Goal: Find specific page/section: Find specific page/section

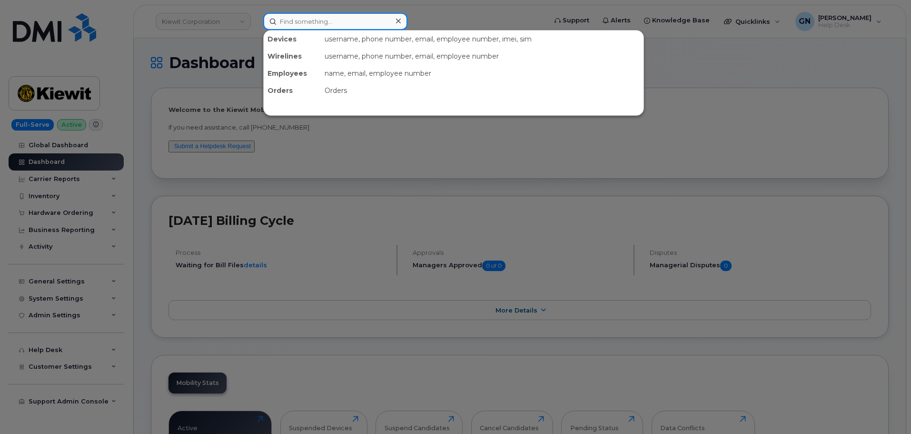
click at [299, 22] on input at bounding box center [335, 21] width 144 height 17
paste input "5196713172"
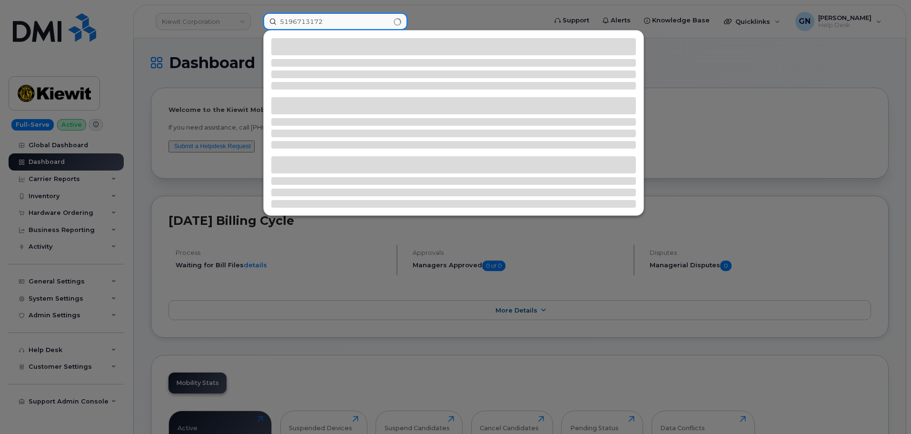
type input "5196713172"
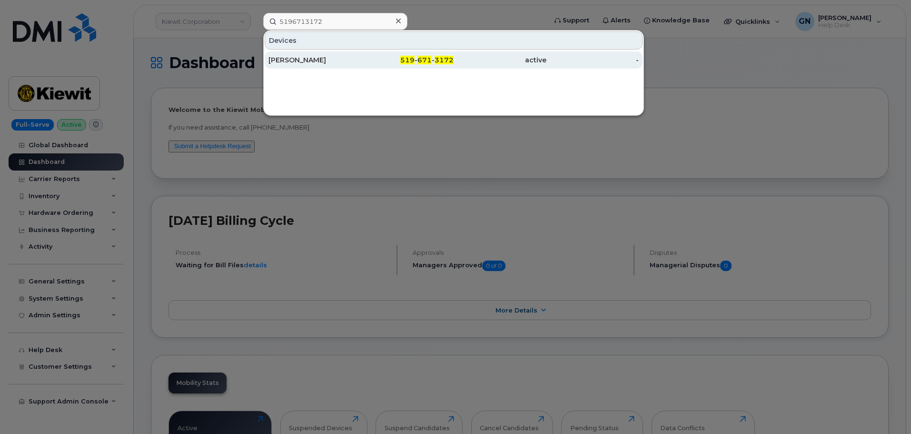
click at [338, 64] on div "[PERSON_NAME]" at bounding box center [314, 60] width 93 height 10
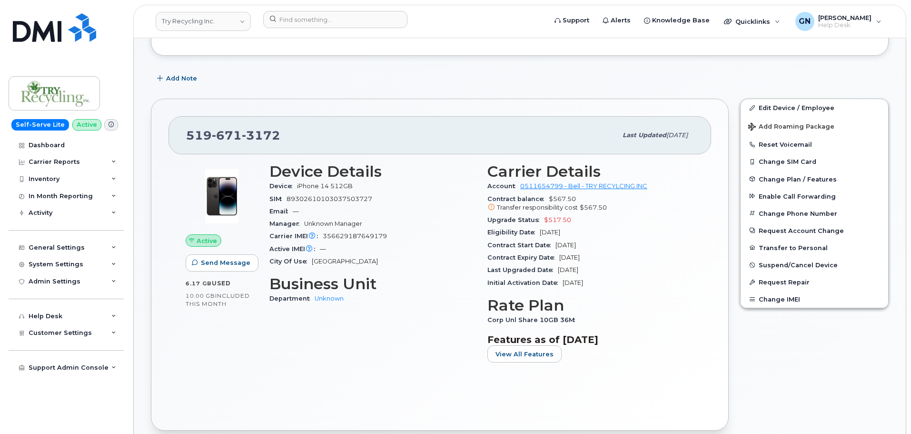
scroll to position [143, 0]
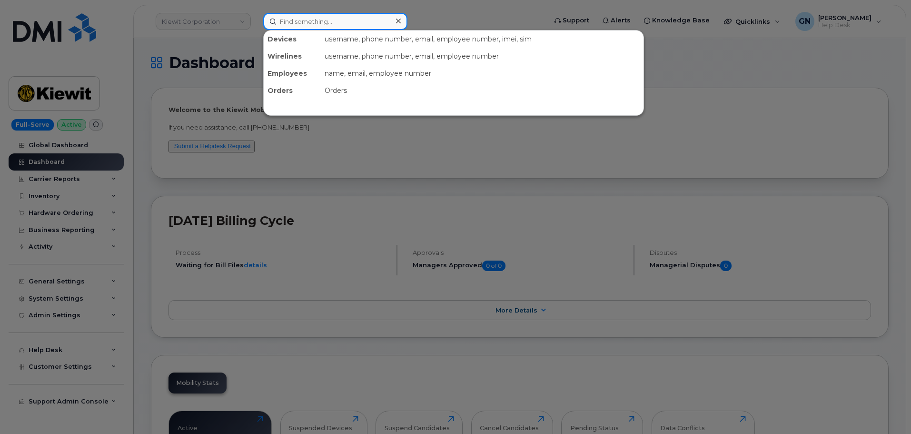
click at [307, 29] on input at bounding box center [335, 21] width 144 height 17
paste input "8328188885"
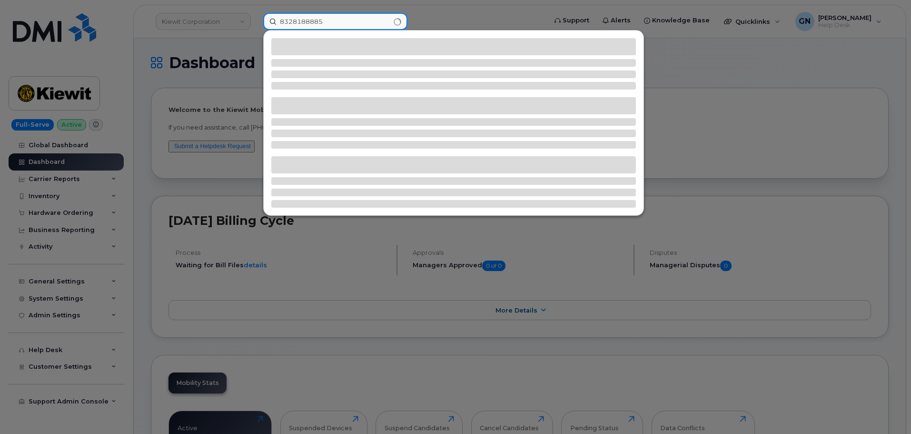
type input "8328188885"
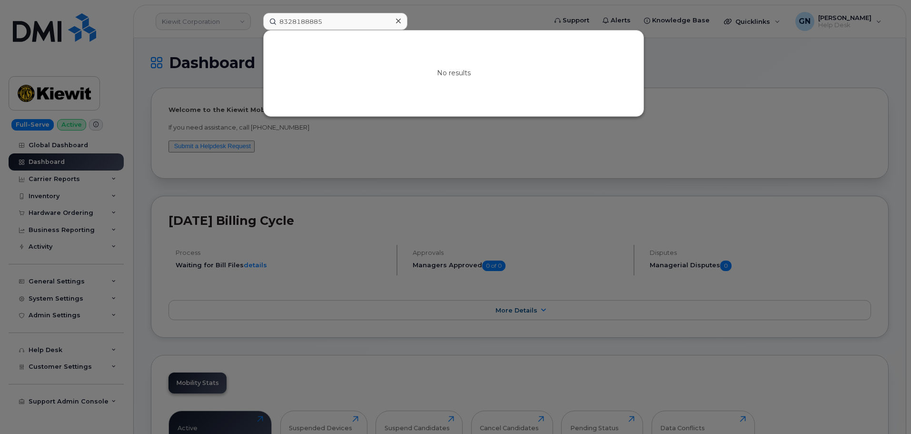
click at [397, 21] on icon at bounding box center [398, 21] width 5 height 8
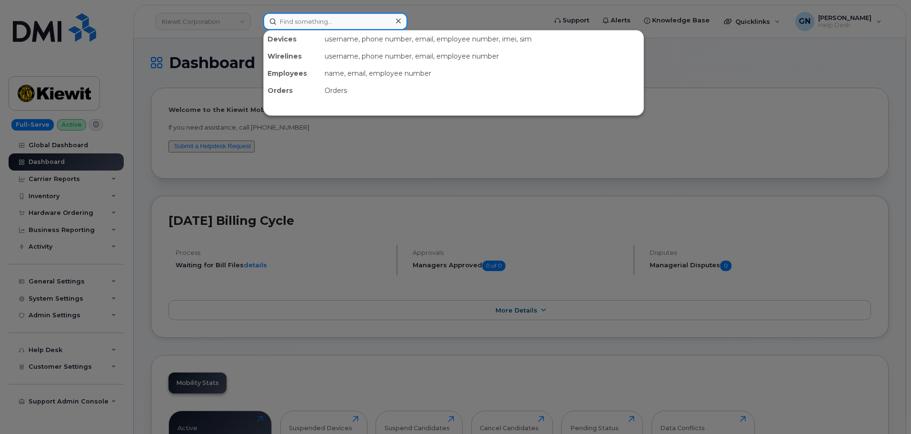
click at [310, 26] on input at bounding box center [335, 21] width 144 height 17
paste input "2819283056"
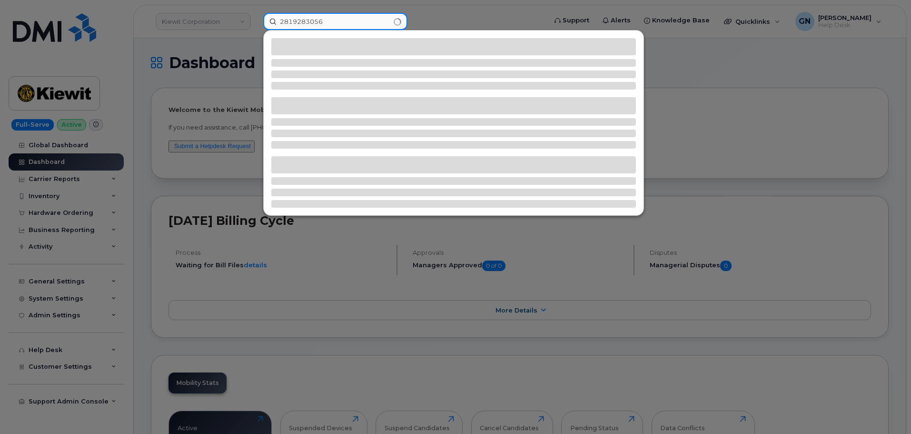
type input "2819283056"
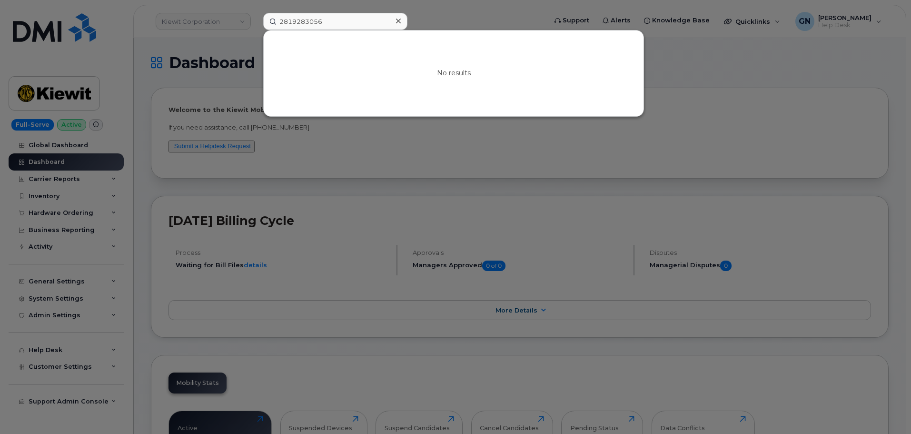
click at [400, 20] on div at bounding box center [398, 21] width 14 height 14
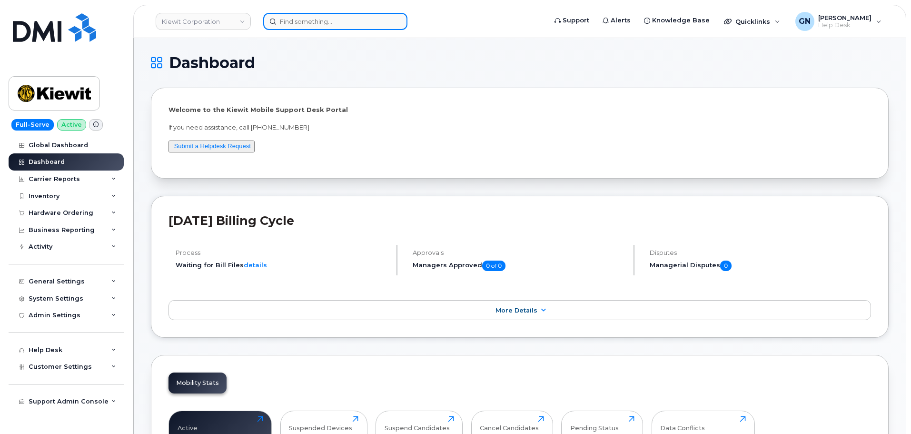
click at [336, 26] on input at bounding box center [335, 21] width 144 height 17
paste input "4327667721"
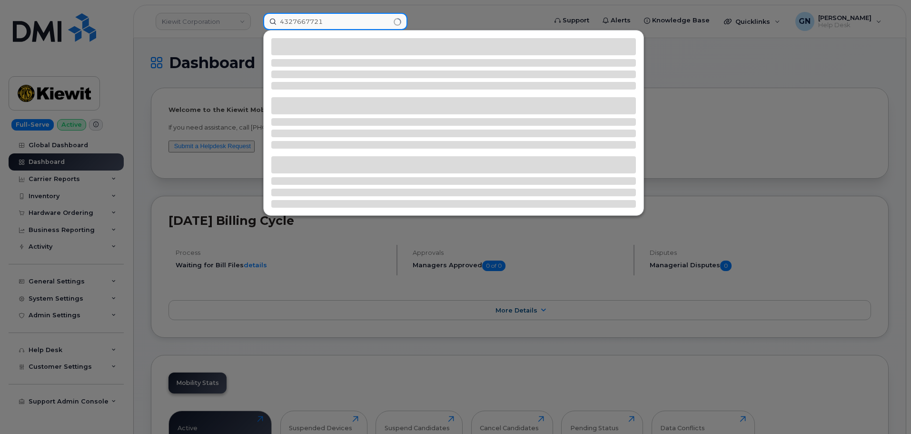
type input "4327667721"
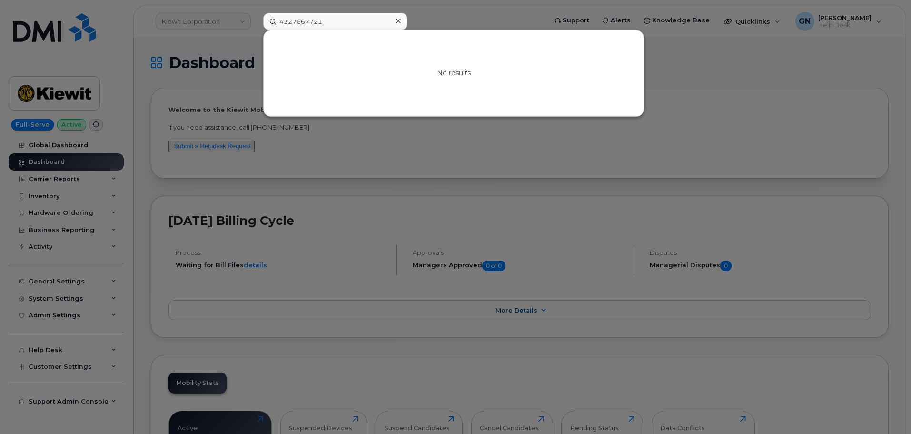
click at [397, 19] on icon at bounding box center [398, 21] width 5 height 8
